Goal: Download file/media

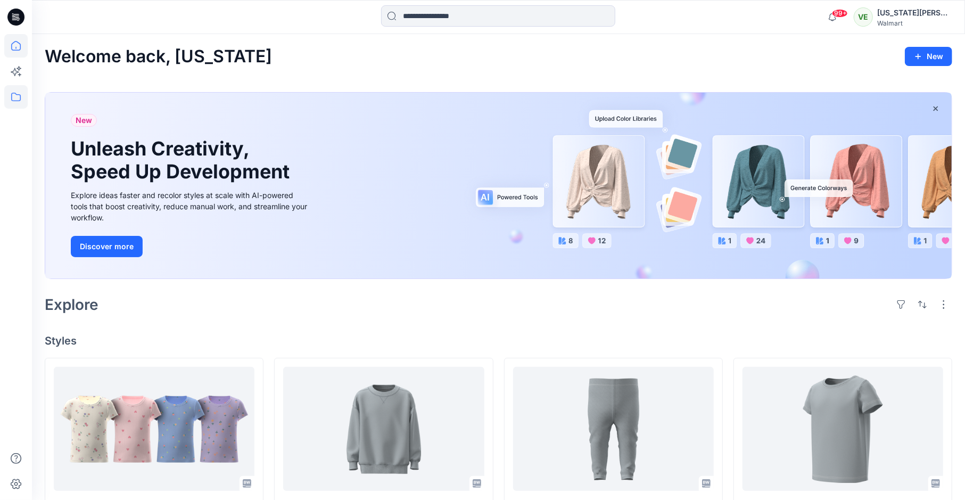
click at [17, 97] on icon at bounding box center [15, 96] width 23 height 23
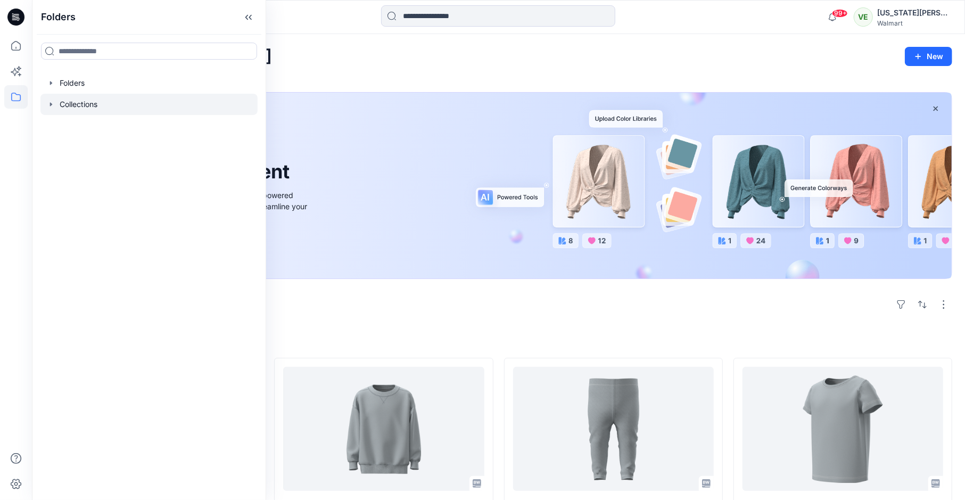
click at [87, 94] on div at bounding box center [148, 104] width 217 height 21
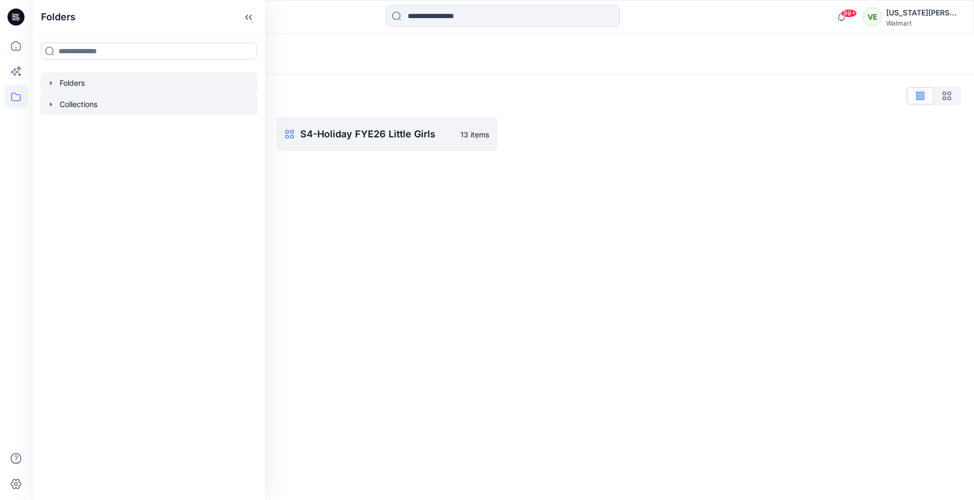
click at [142, 92] on div at bounding box center [148, 82] width 217 height 21
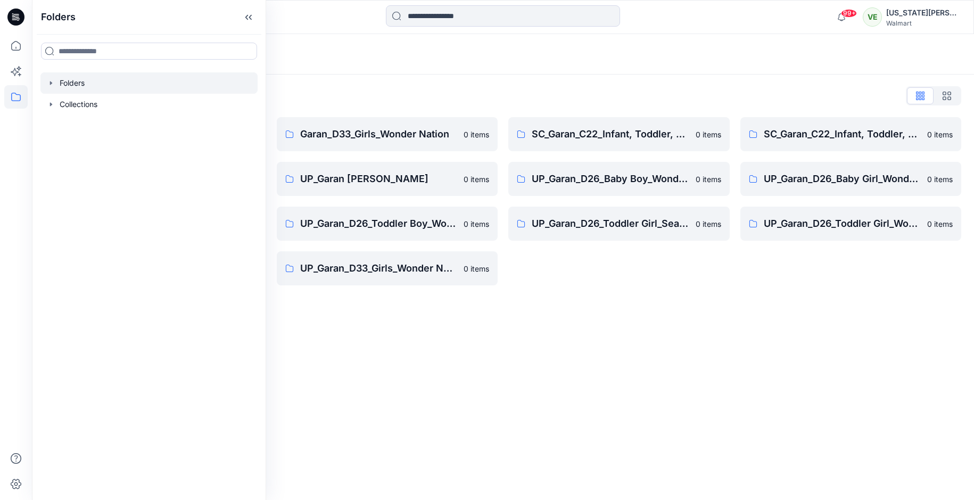
click at [453, 60] on div "Folders" at bounding box center [462, 54] width 834 height 15
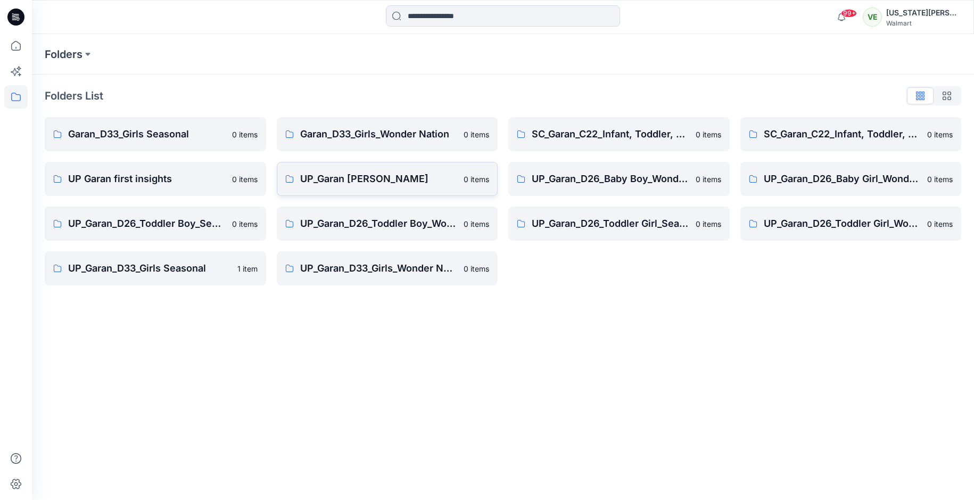
click at [396, 165] on link "UP_Garan [PERSON_NAME] 0 items" at bounding box center [387, 179] width 221 height 34
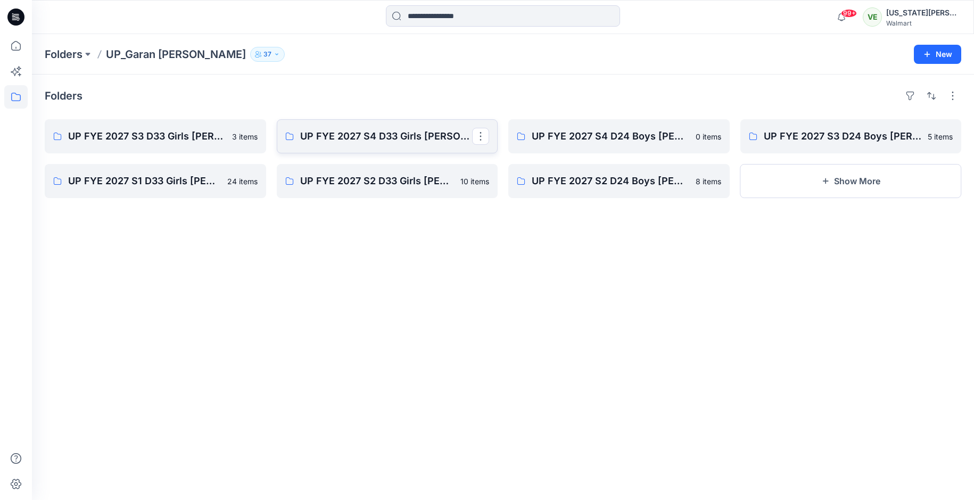
click at [399, 136] on p "UP FYE 2027 S4 D33 Girls [PERSON_NAME]" at bounding box center [386, 136] width 172 height 15
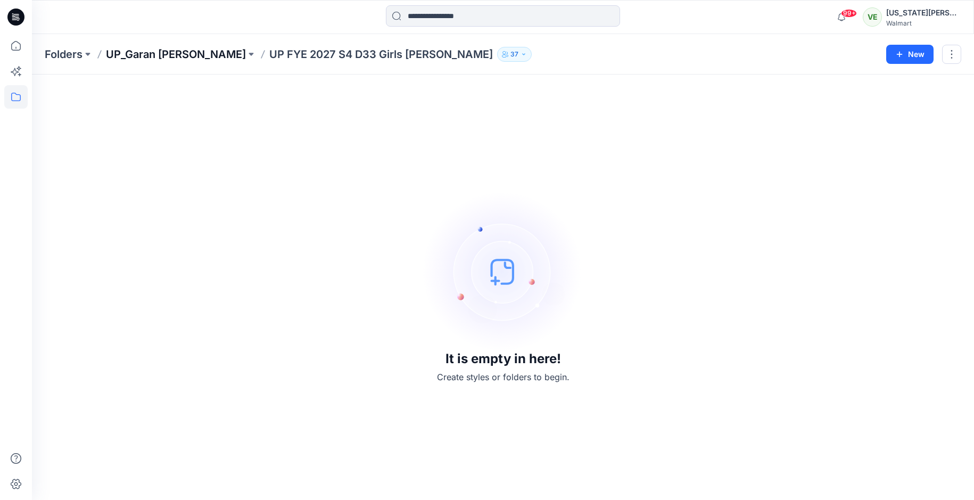
click at [171, 59] on p "UP_Garan [PERSON_NAME]" at bounding box center [176, 54] width 140 height 15
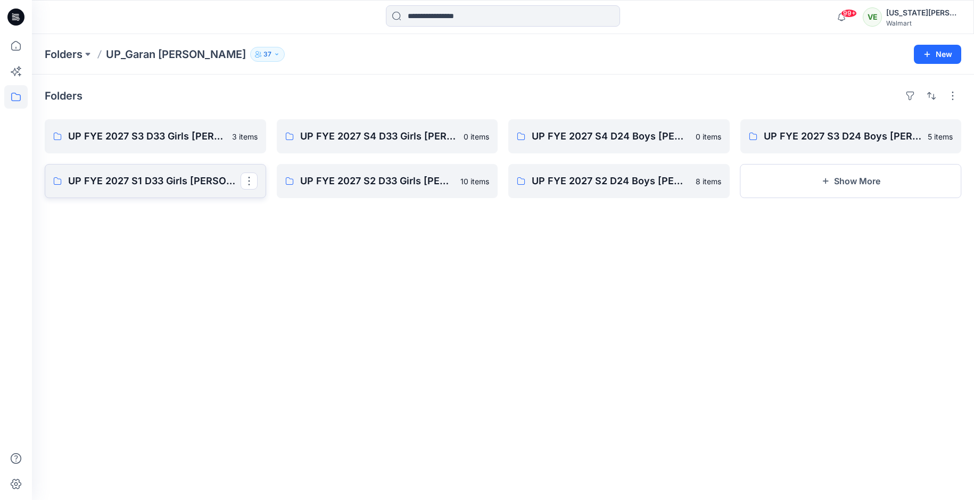
click at [174, 172] on link "UP FYE 2027 S1 D33 Girls [PERSON_NAME]" at bounding box center [155, 181] width 221 height 34
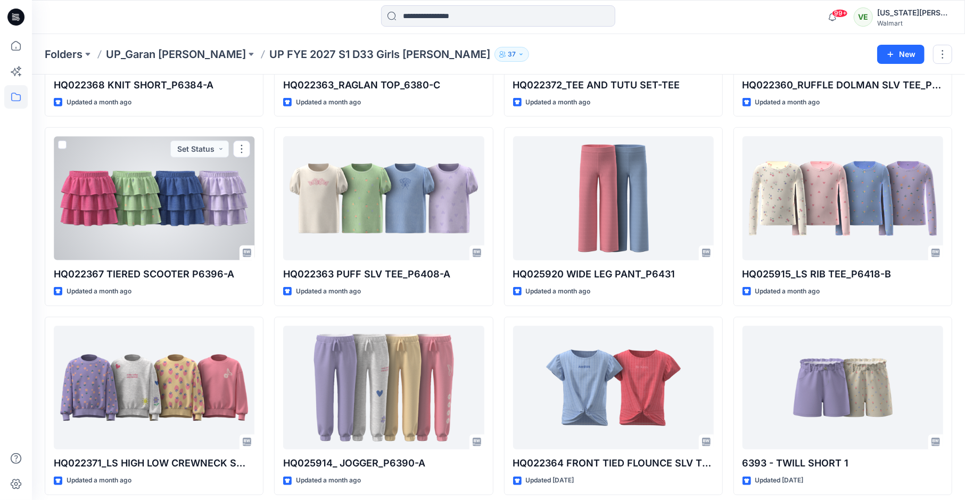
scroll to position [531, 0]
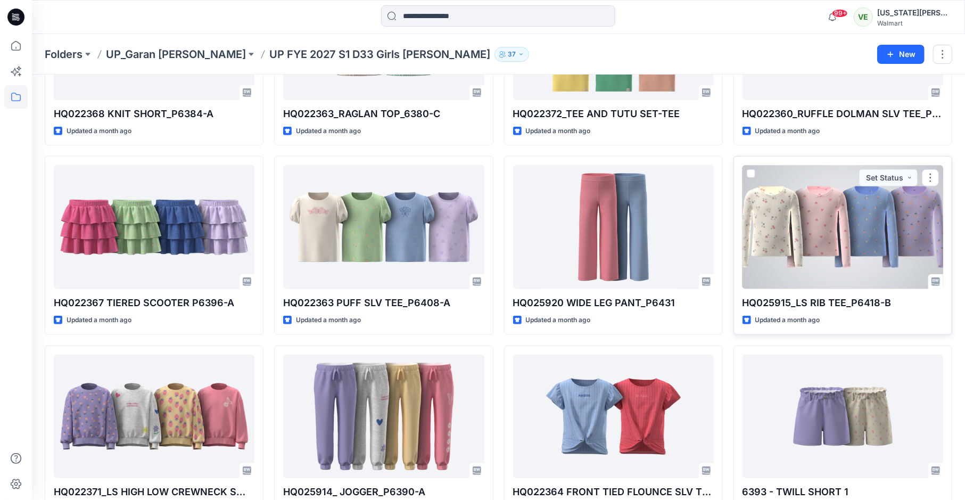
click at [799, 220] on div at bounding box center [843, 227] width 201 height 124
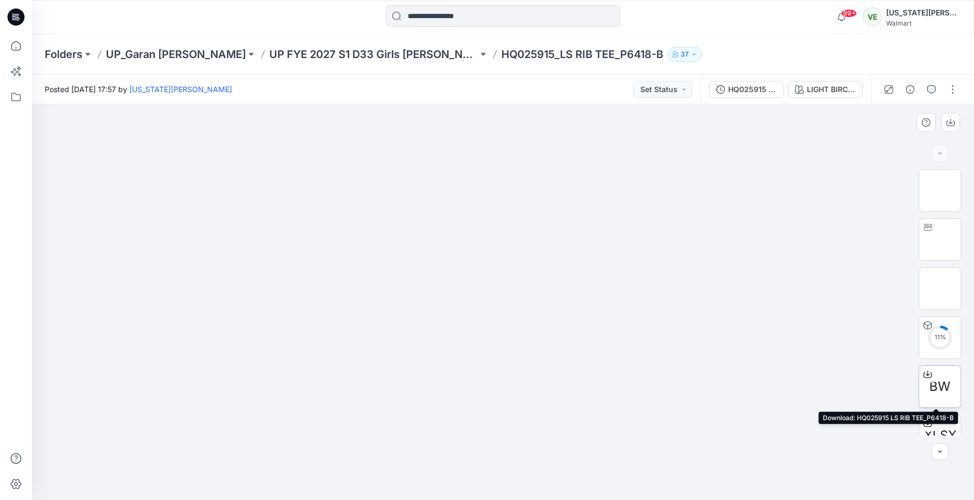
click at [924, 375] on icon at bounding box center [928, 374] width 9 height 9
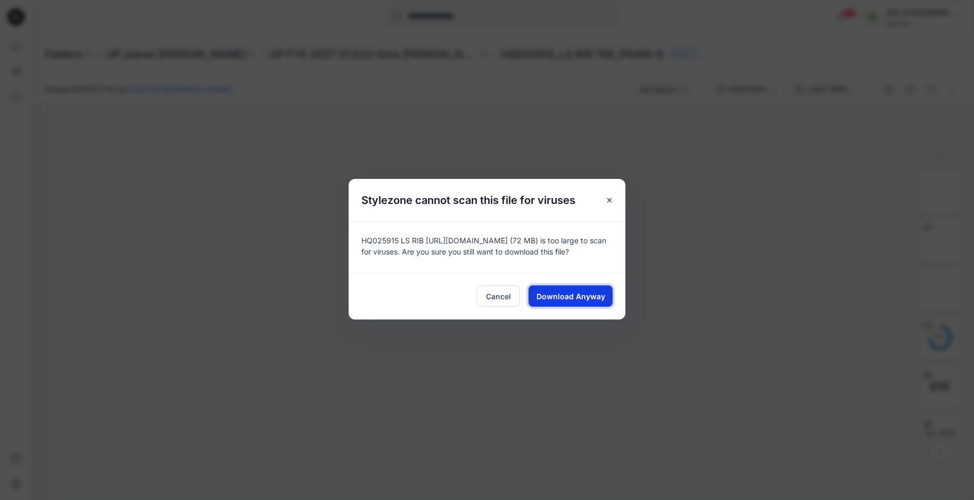
click at [592, 295] on span "Download Anyway" at bounding box center [571, 296] width 69 height 11
